Goal: Navigation & Orientation: Find specific page/section

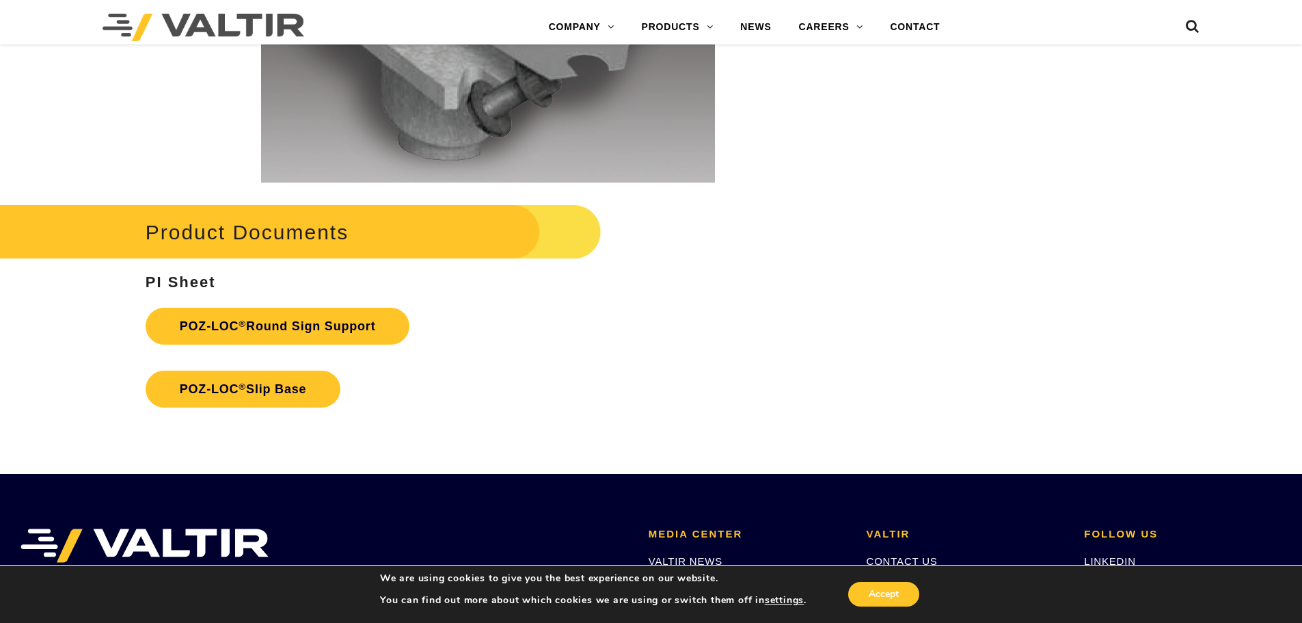
scroll to position [2946, 0]
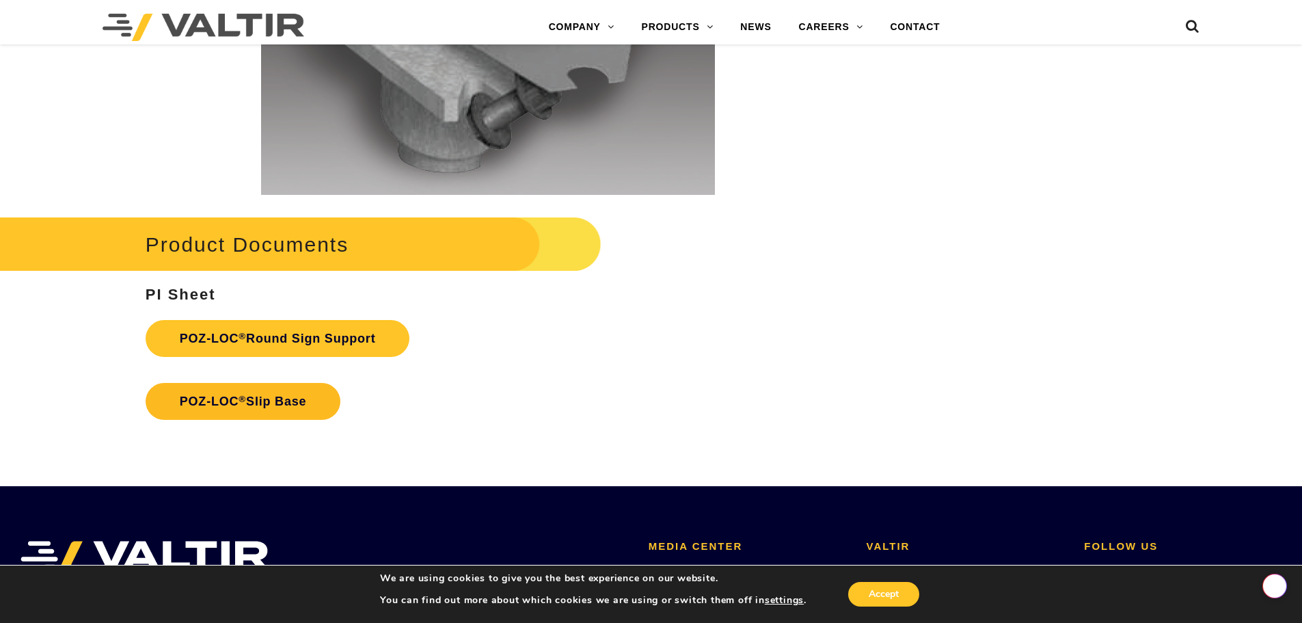
click at [288, 394] on link "POZ-LOC ® Slip Base" at bounding box center [243, 401] width 195 height 37
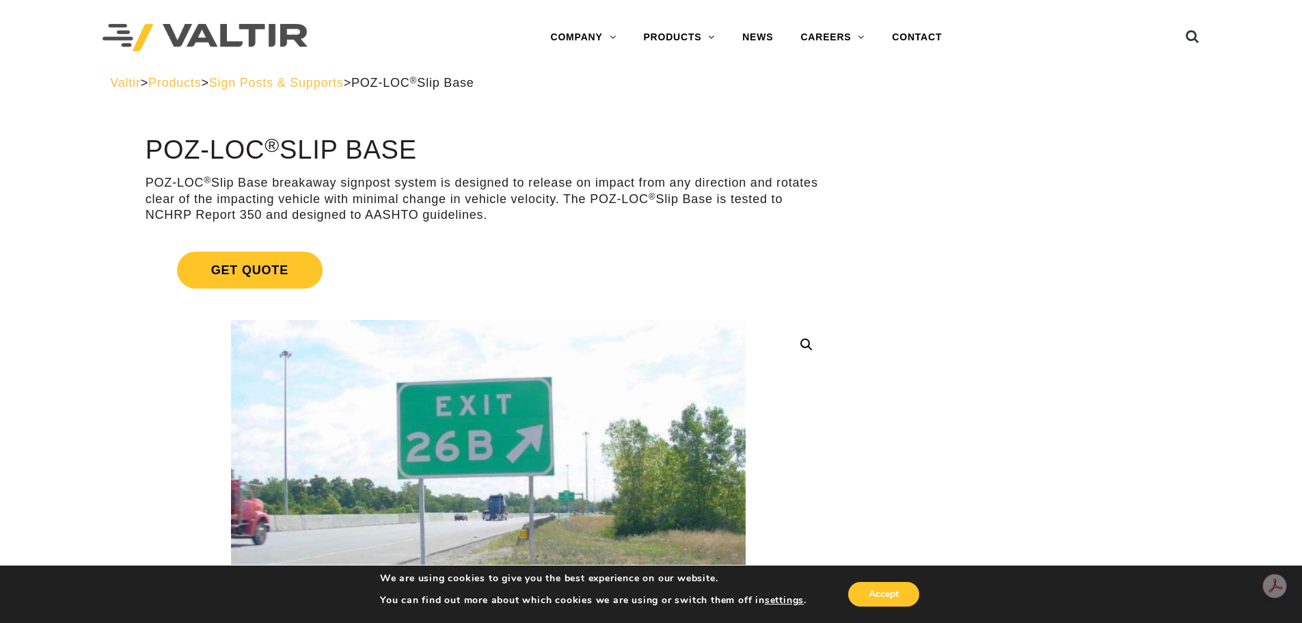
click at [344, 84] on span "Sign Posts & Supports" at bounding box center [276, 83] width 135 height 14
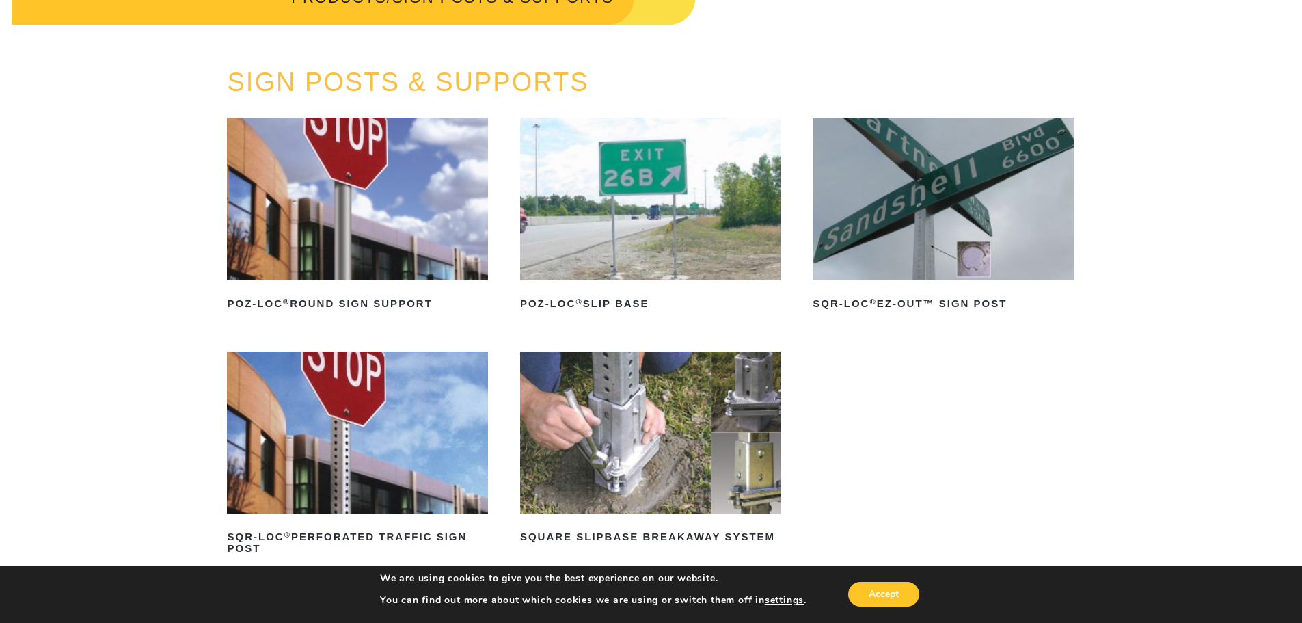
scroll to position [205, 0]
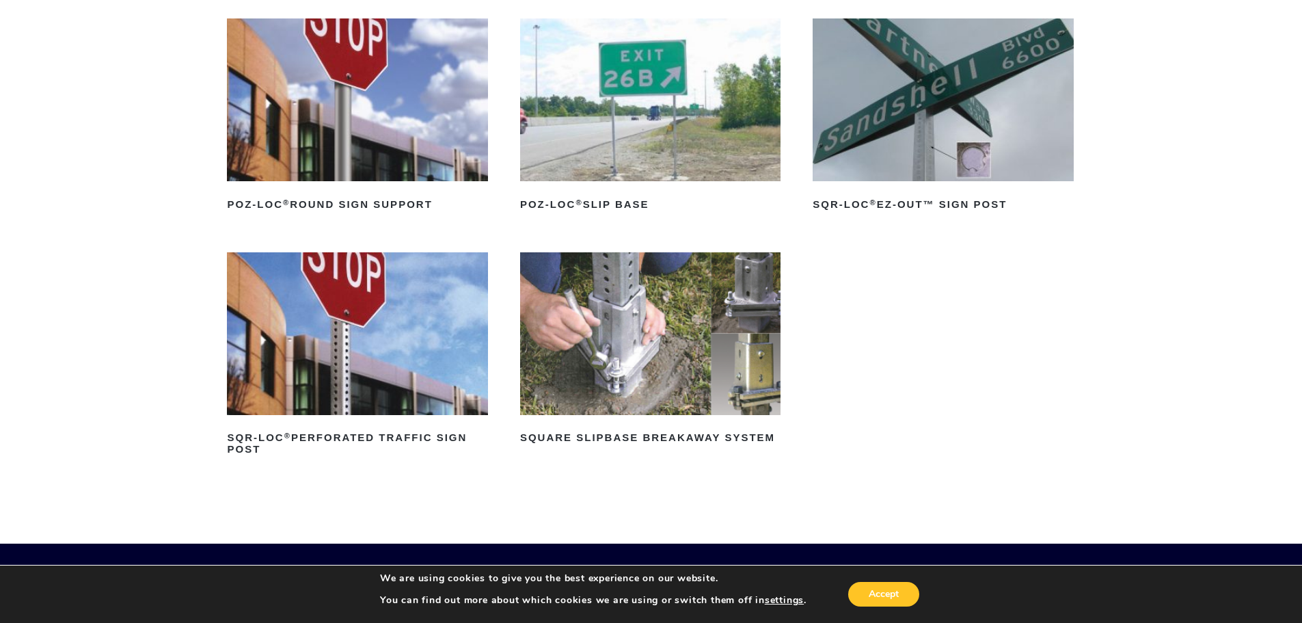
click at [678, 126] on img at bounding box center [650, 99] width 260 height 163
